Goal: Find specific page/section: Find specific page/section

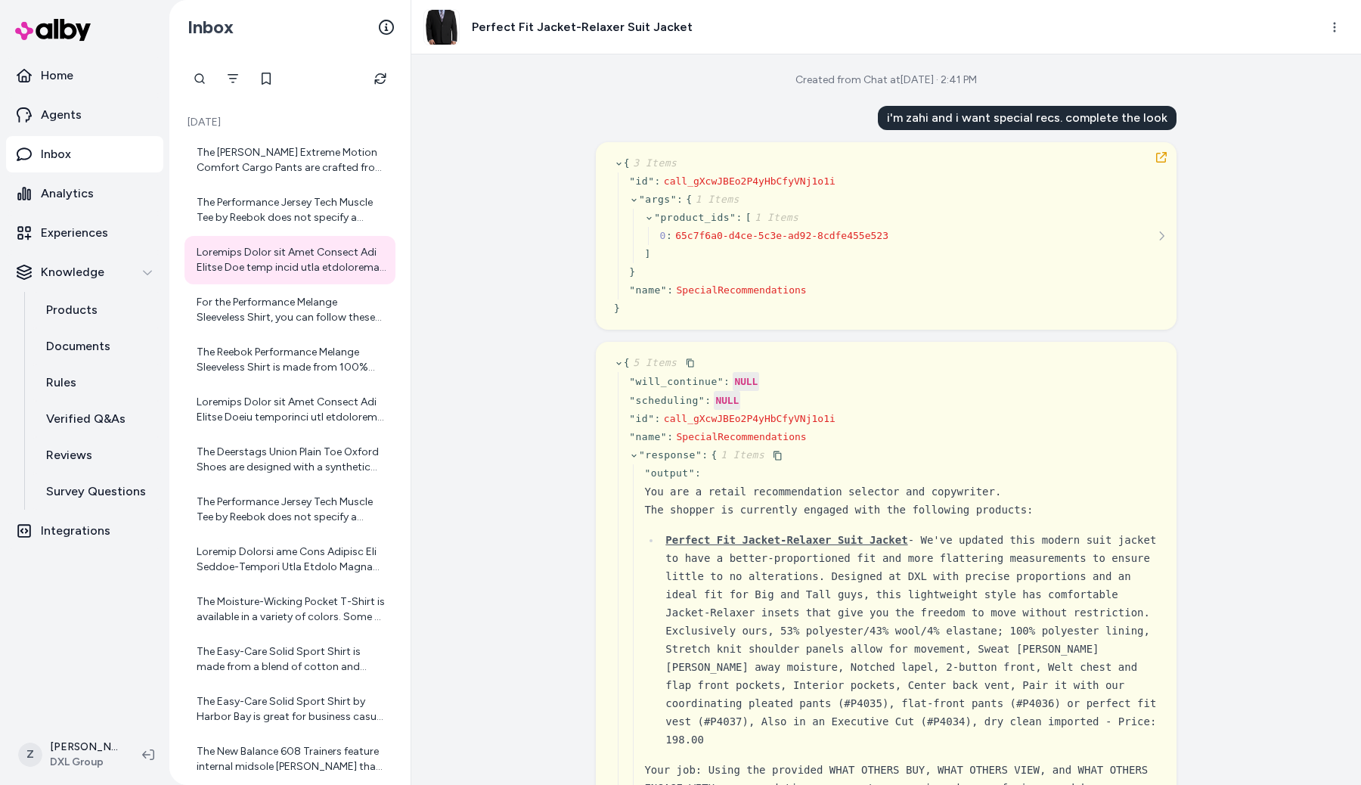
scroll to position [14, 0]
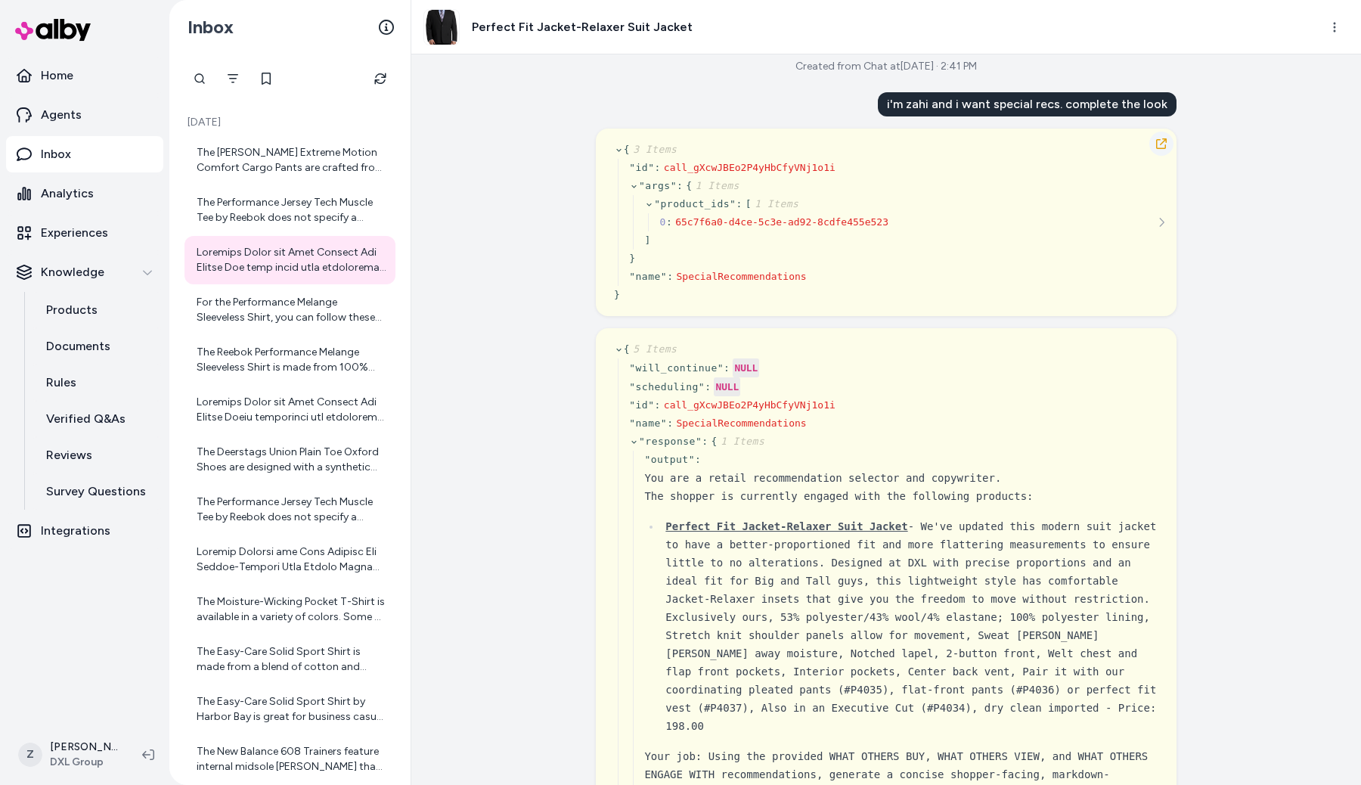
click at [1160, 144] on icon "button" at bounding box center [1161, 143] width 11 height 11
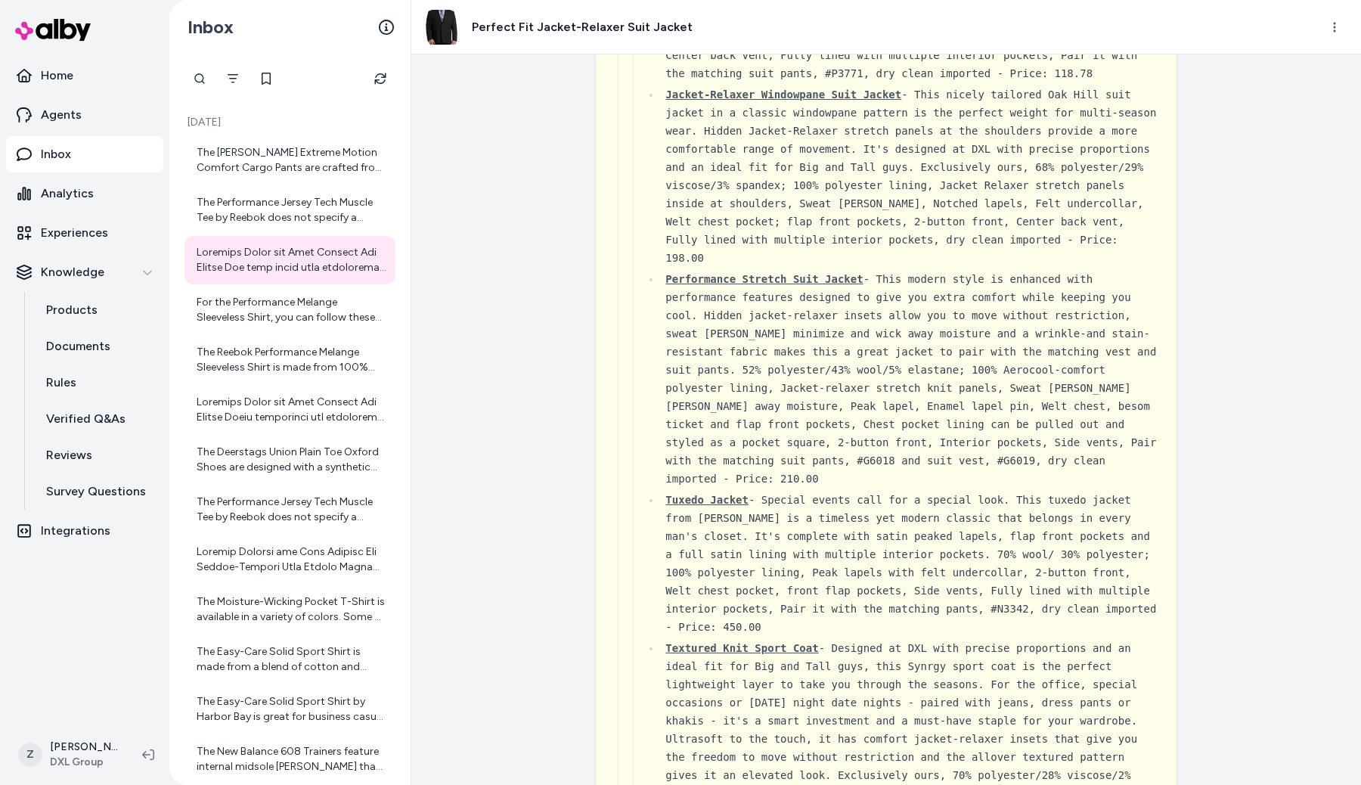
scroll to position [3056, 0]
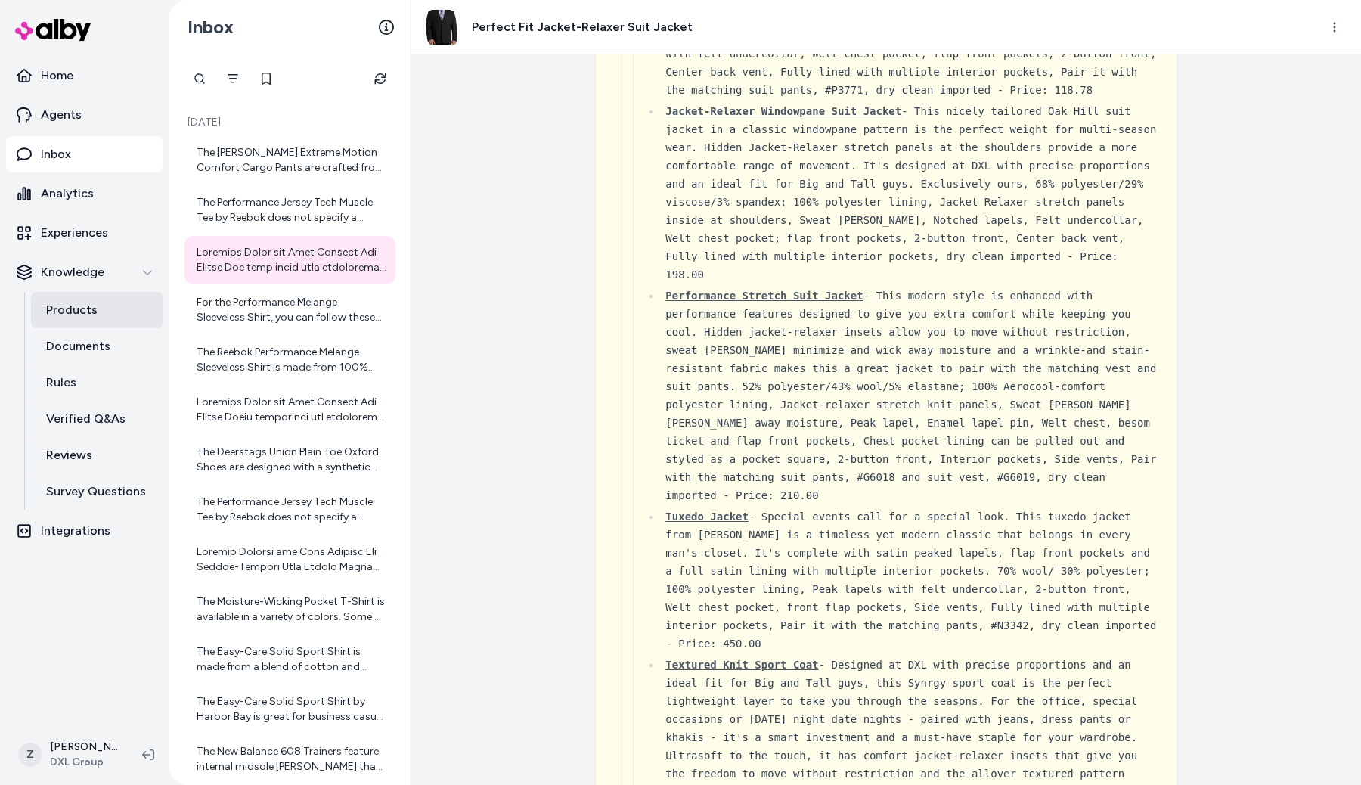
click at [79, 298] on link "Products" at bounding box center [97, 310] width 132 height 36
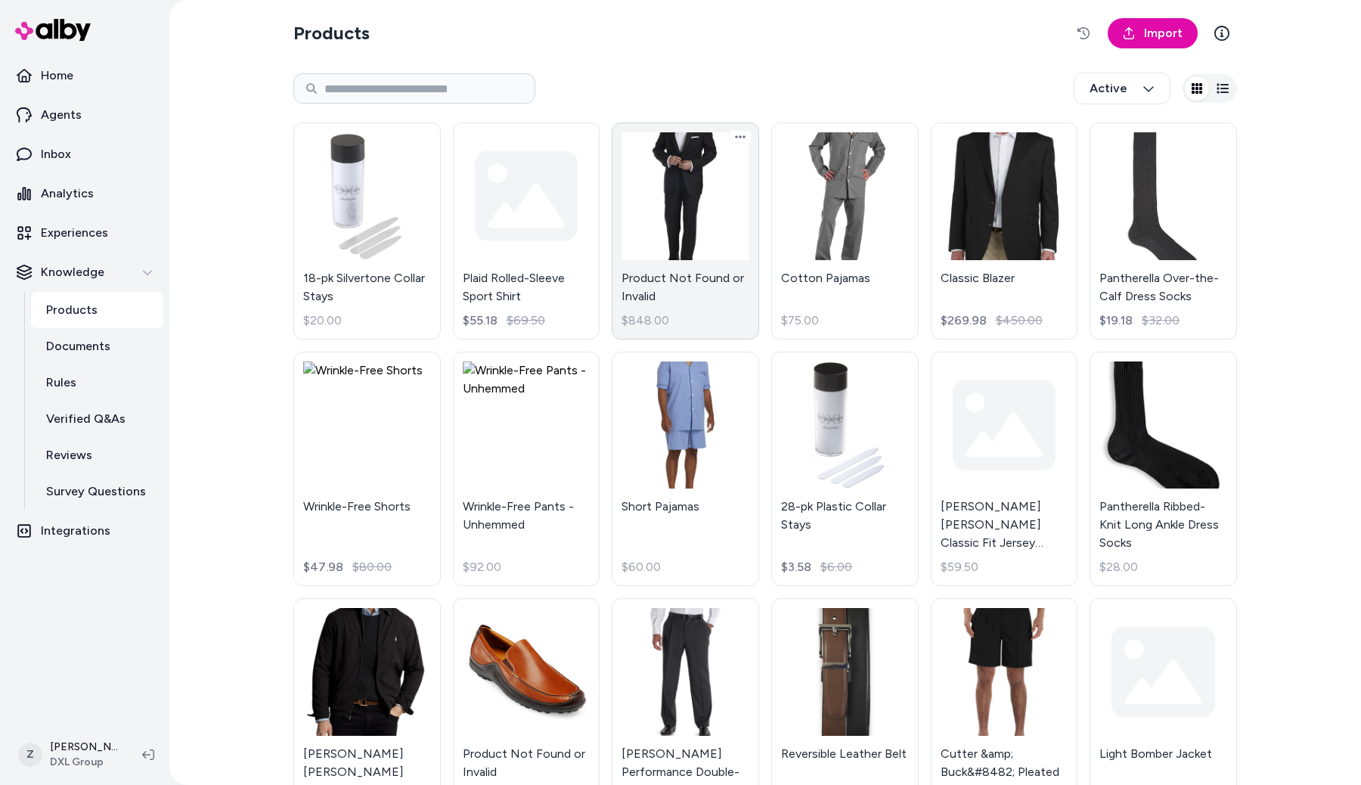
click at [666, 247] on link "Product Not Found or Invalid $848.00" at bounding box center [685, 230] width 147 height 217
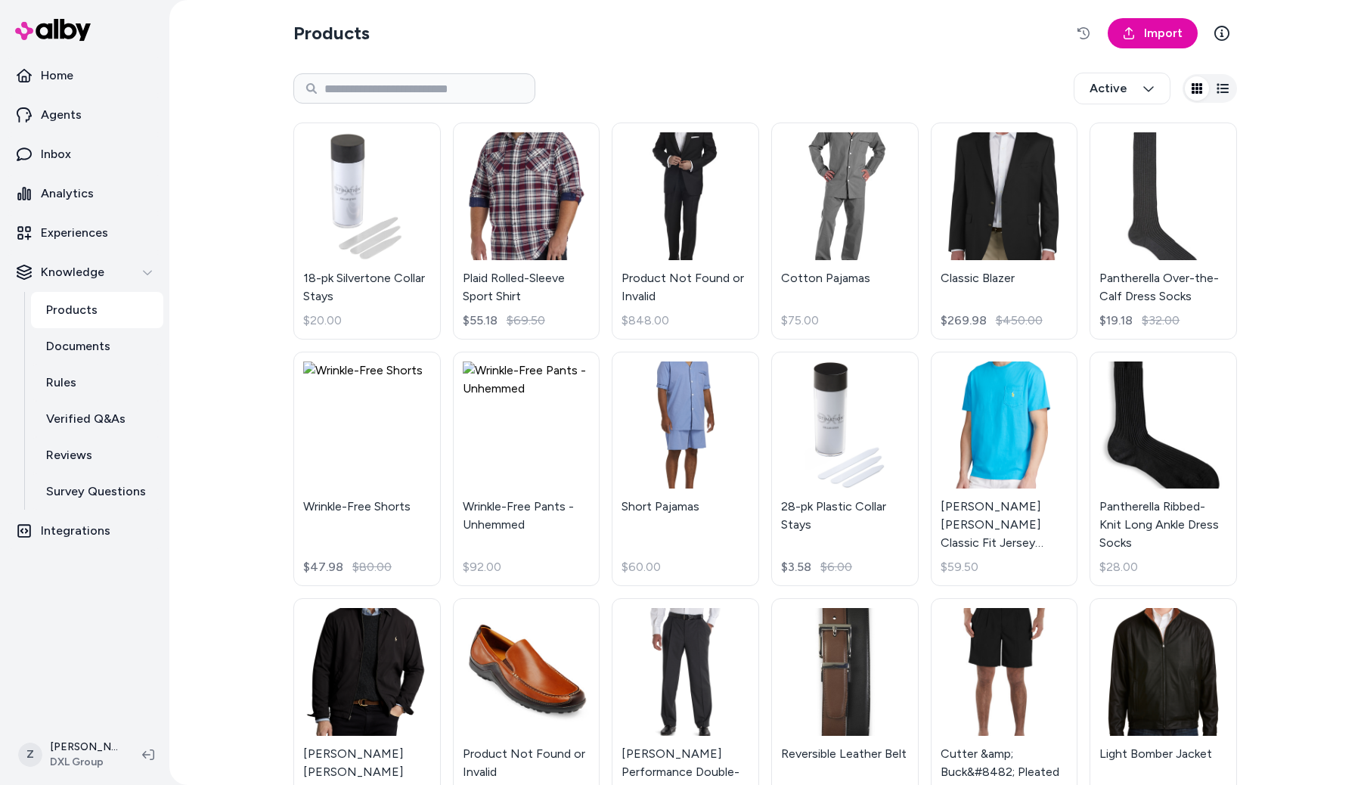
click at [992, 210] on link "Classic Blazer $269.98 $450.00" at bounding box center [1004, 230] width 147 height 217
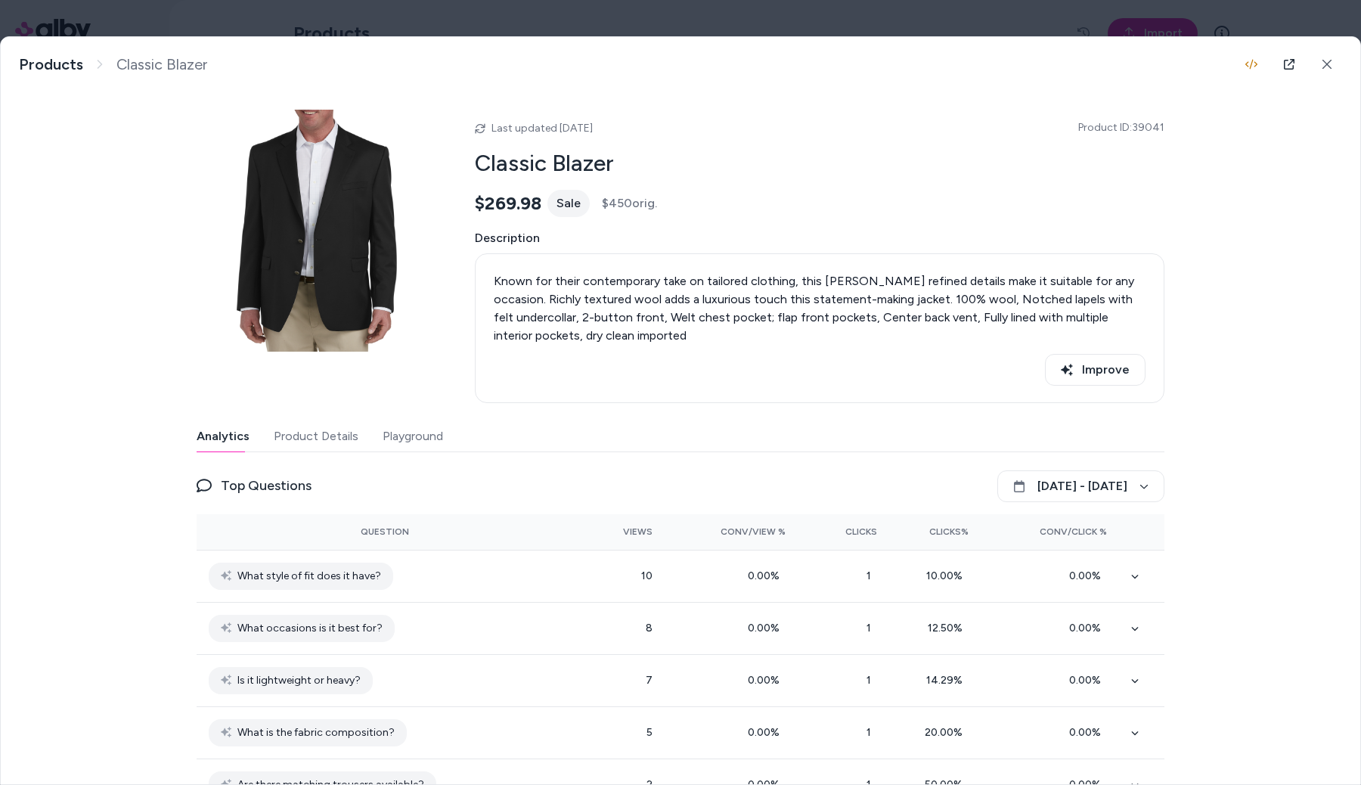
click at [309, 440] on button "Product Details" at bounding box center [316, 436] width 85 height 30
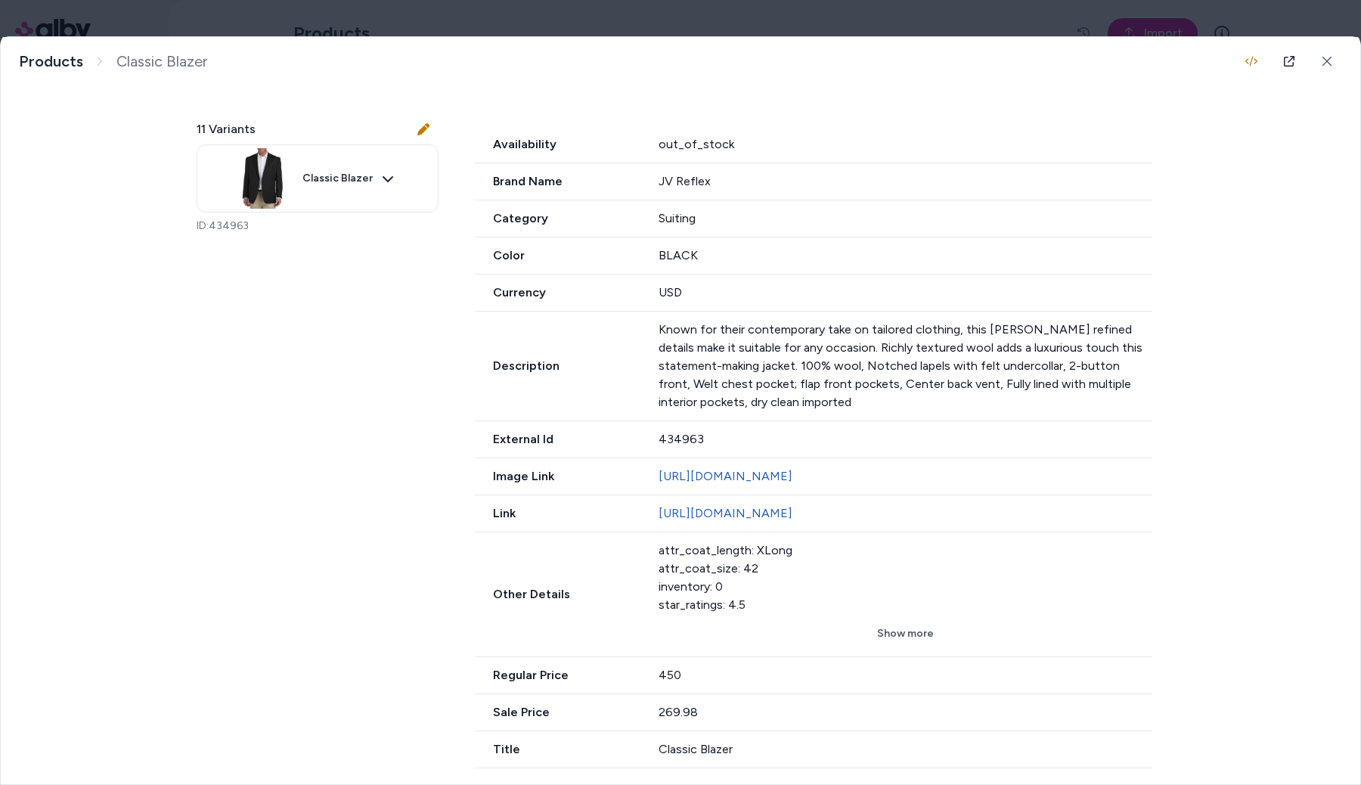
scroll to position [376, 0]
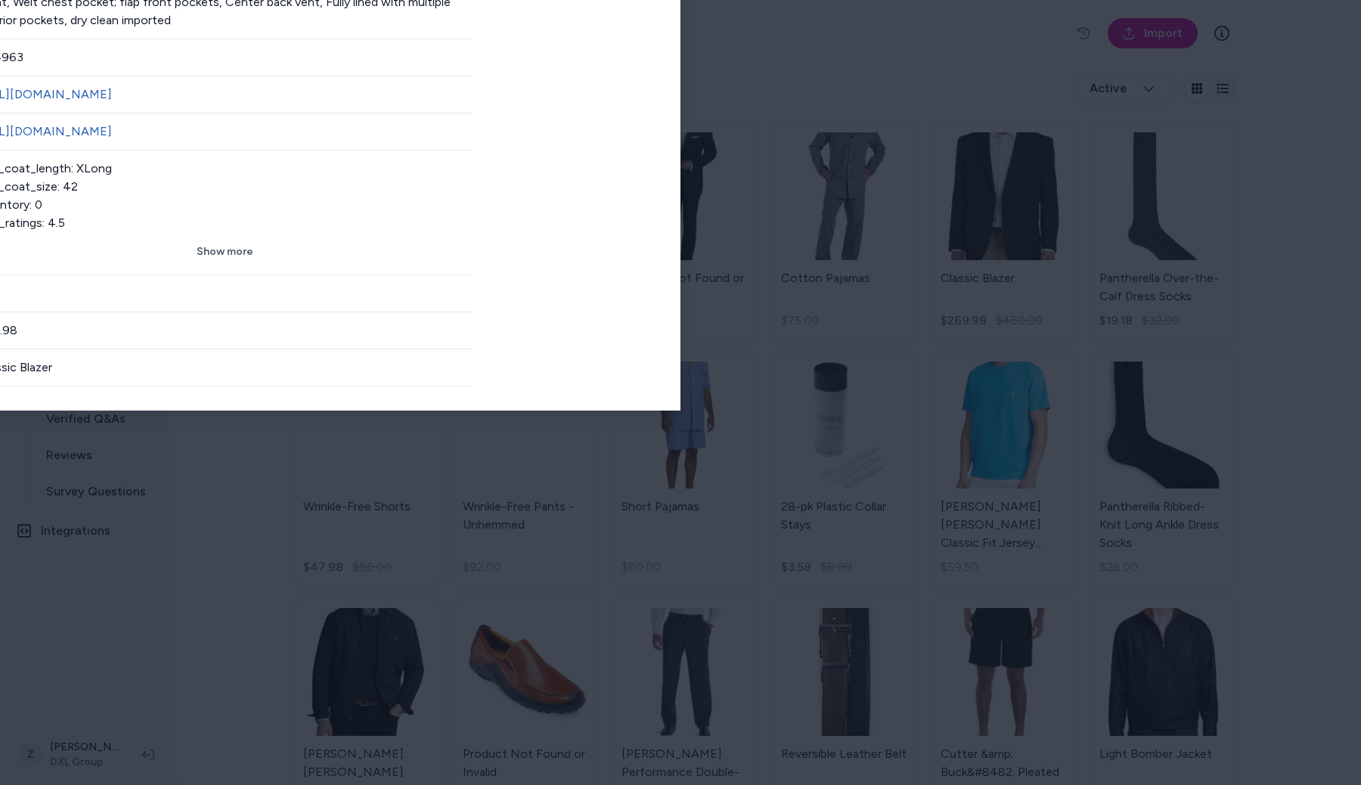
click at [144, 0] on body "Home Agents Inbox Analytics Experiences Knowledge Products Documents Rules Veri…" at bounding box center [680, 392] width 1361 height 785
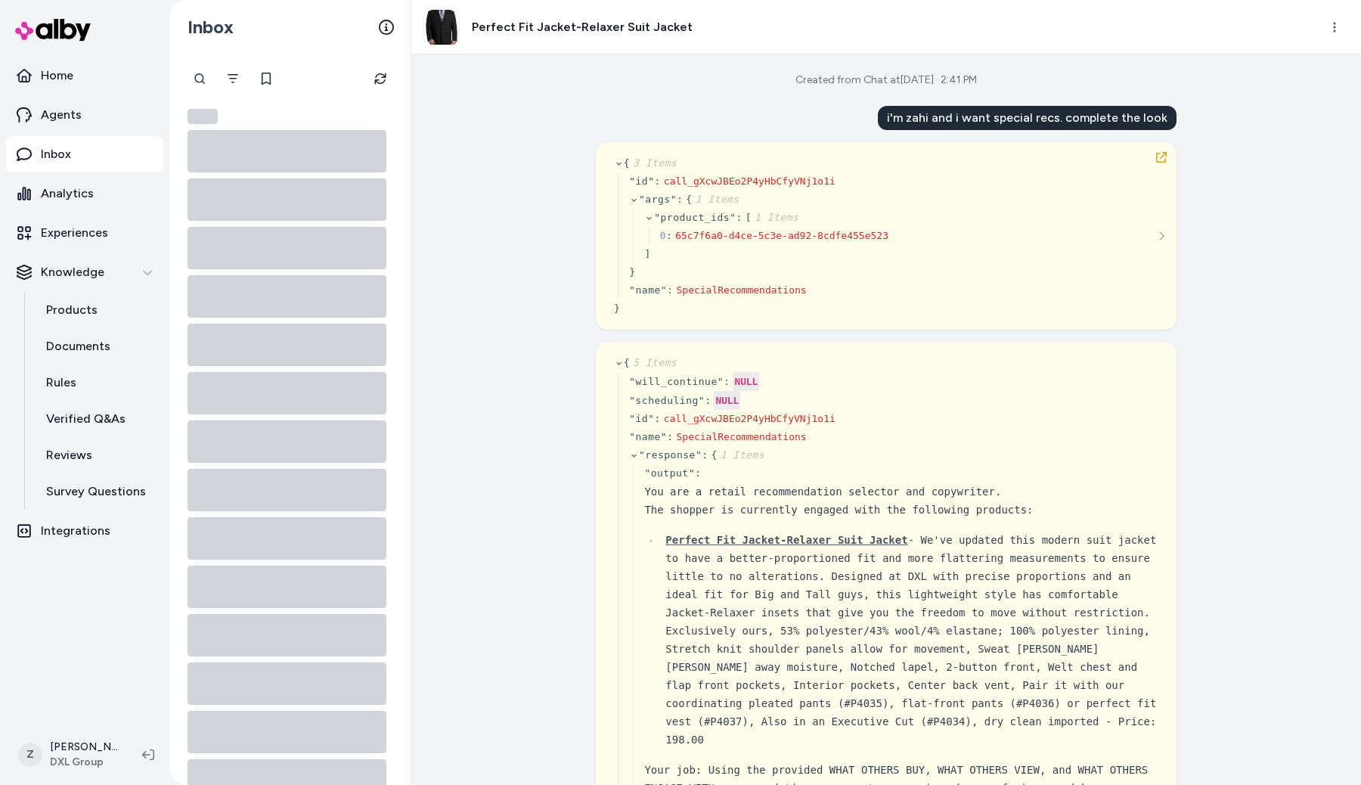
click at [447, 30] on img at bounding box center [441, 27] width 35 height 35
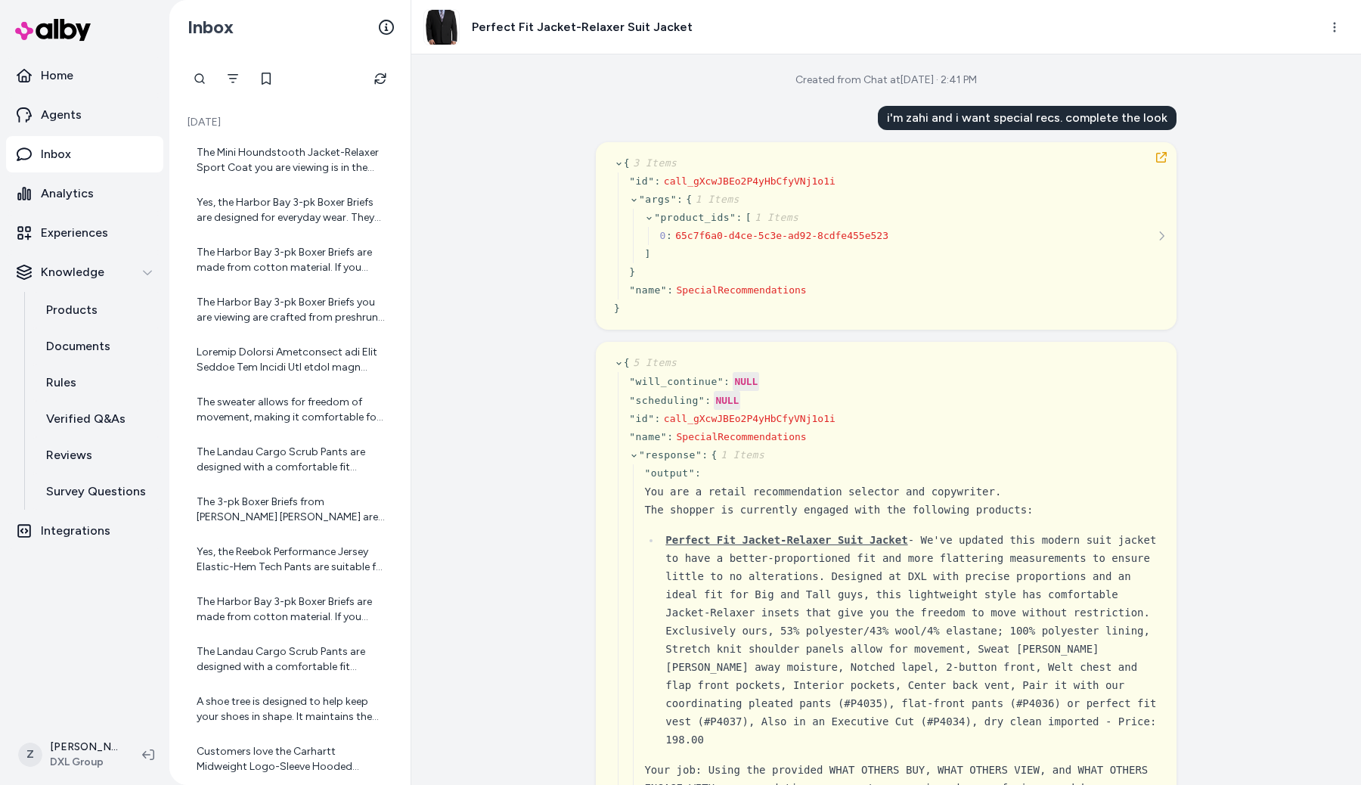
click at [590, 35] on h3 "Perfect Fit Jacket-Relaxer Suit Jacket" at bounding box center [582, 27] width 221 height 18
click at [590, 26] on h3 "Perfect Fit Jacket-Relaxer Suit Jacket" at bounding box center [582, 27] width 221 height 18
copy div "Perfect Fit Jacket-Relaxer Suit Jacket"
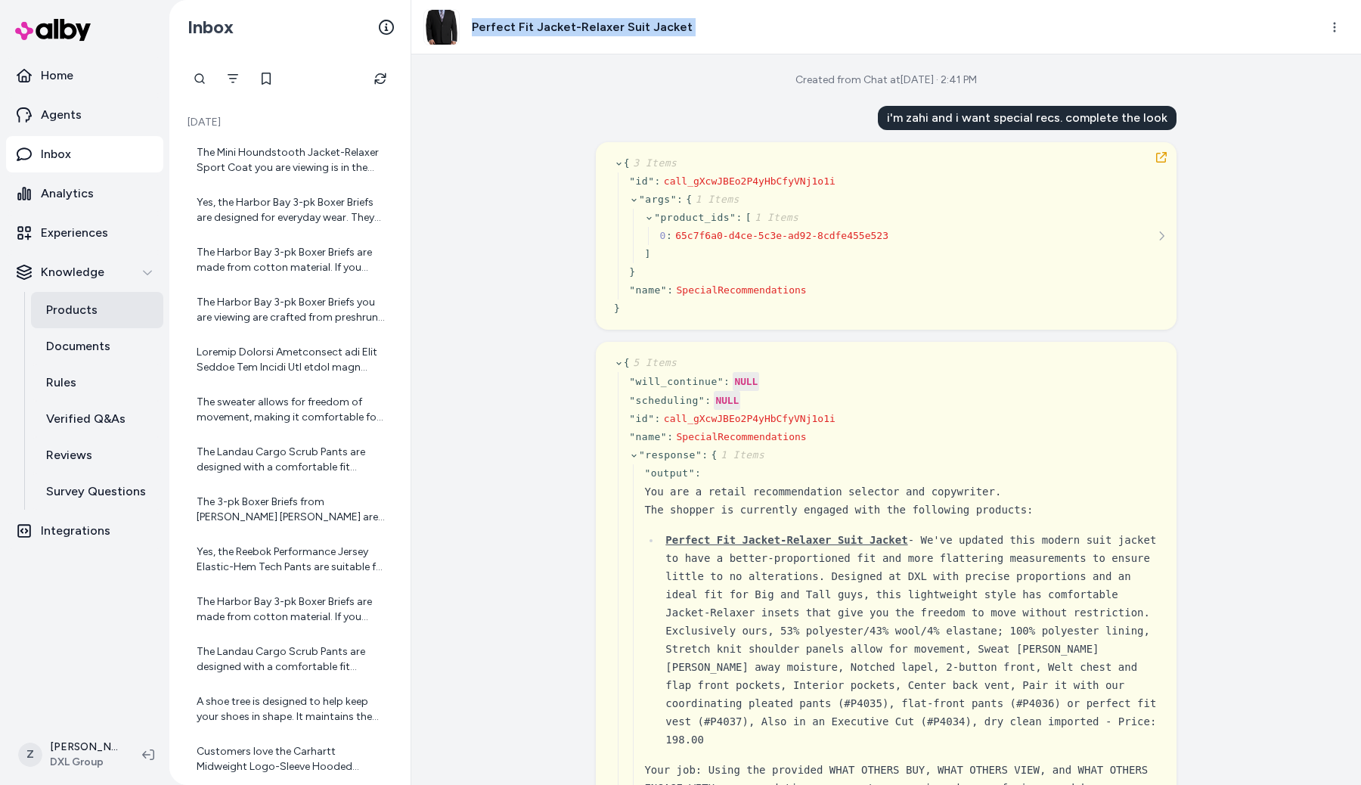
click at [73, 319] on link "Products" at bounding box center [97, 310] width 132 height 36
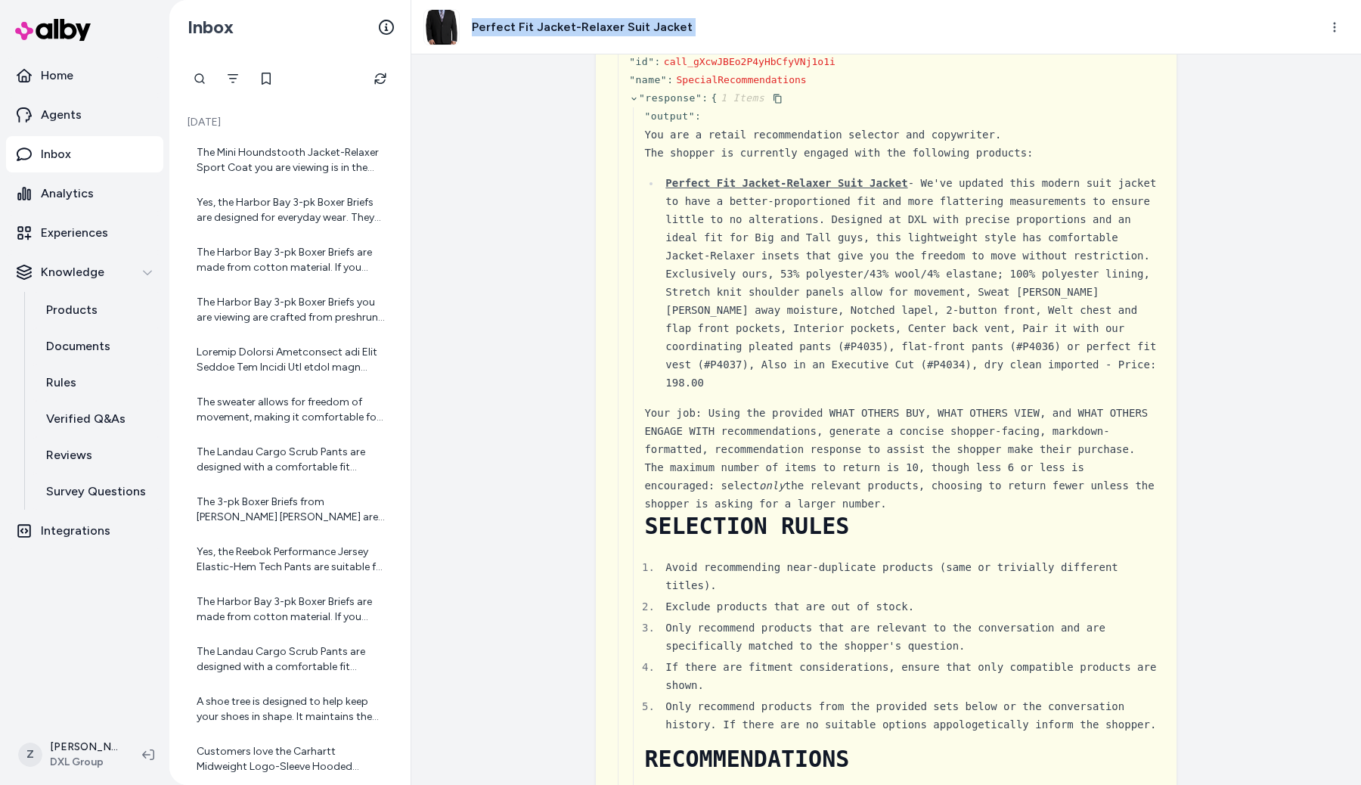
scroll to position [348, 0]
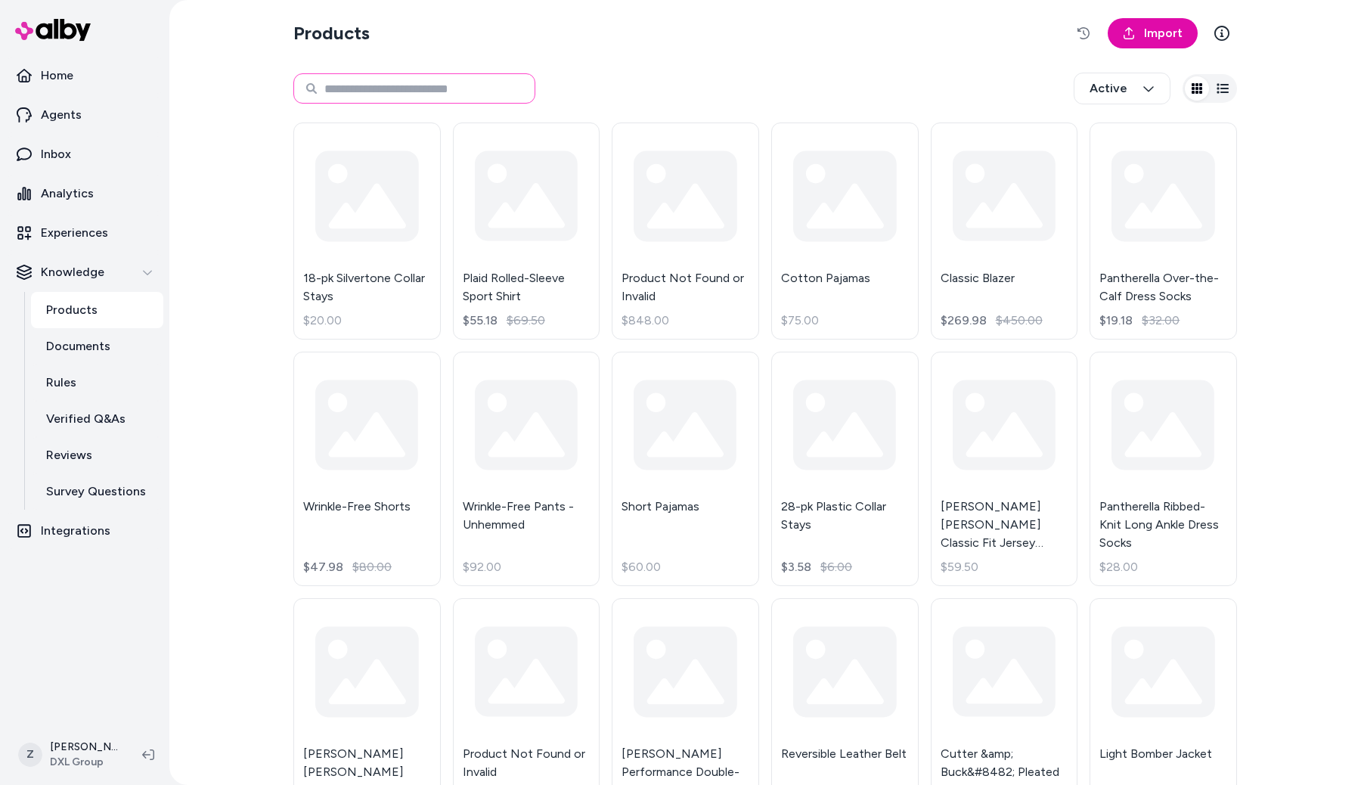
click at [342, 91] on input at bounding box center [414, 88] width 242 height 30
paste input "**********"
type input "**********"
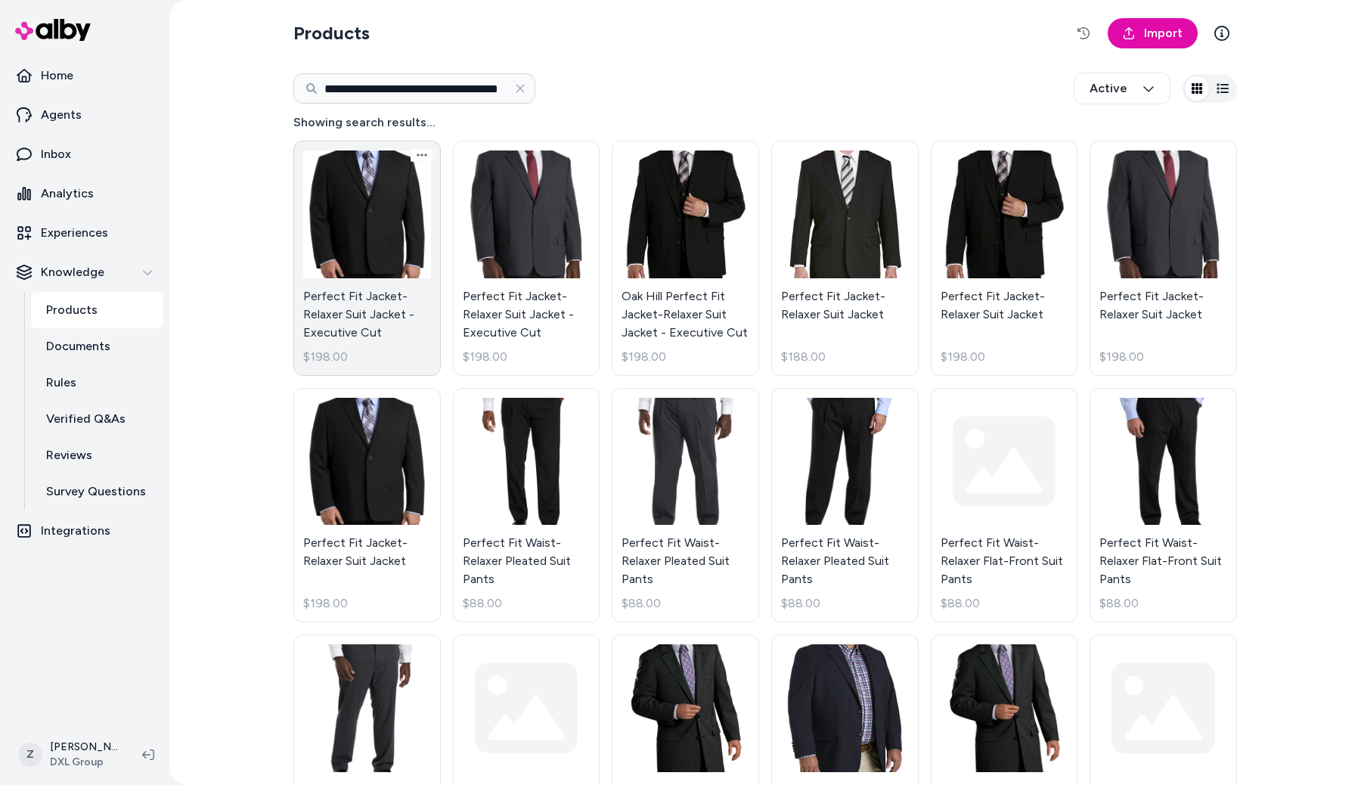
click at [391, 240] on link "Perfect Fit Jacket-Relaxer Suit Jacket - Executive Cut $198.00" at bounding box center [366, 258] width 147 height 235
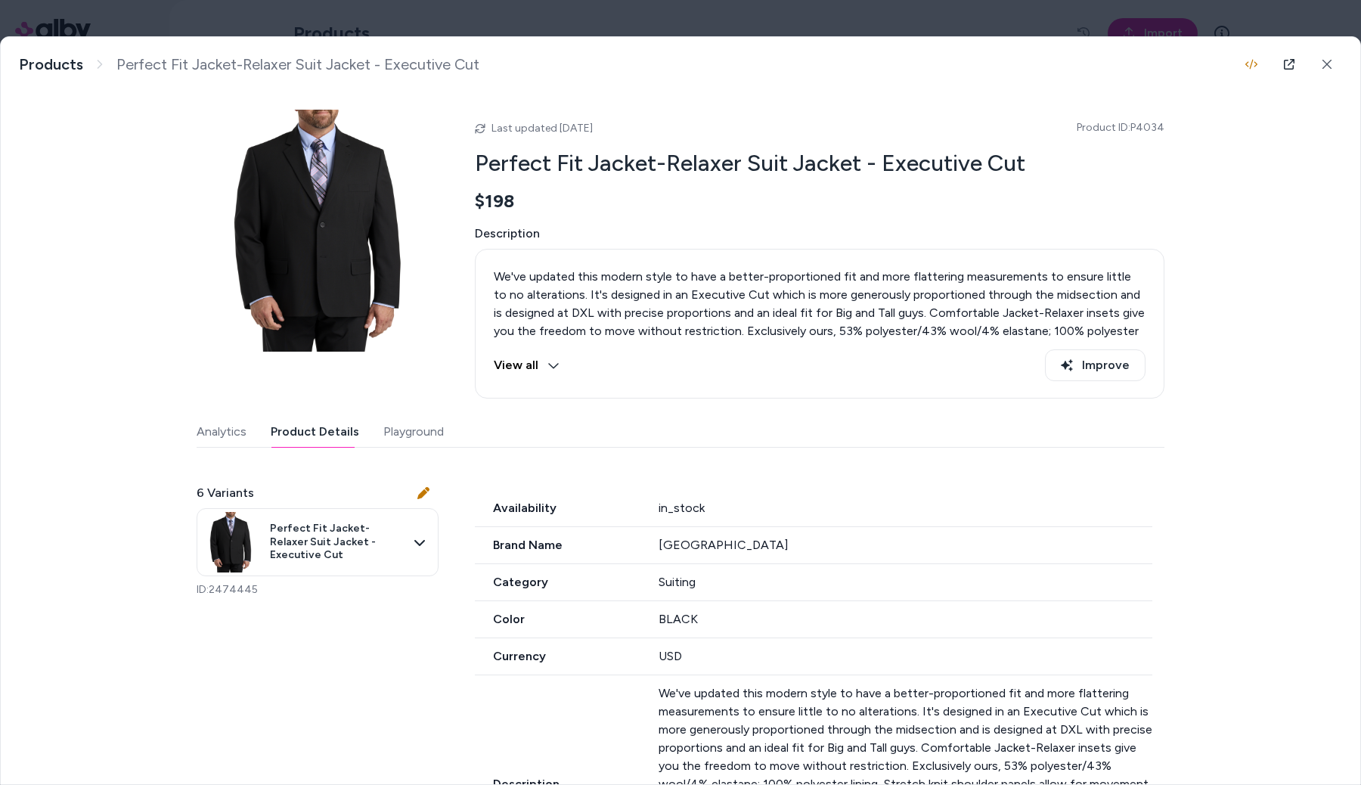
click at [344, 429] on button "Product Details" at bounding box center [315, 432] width 88 height 30
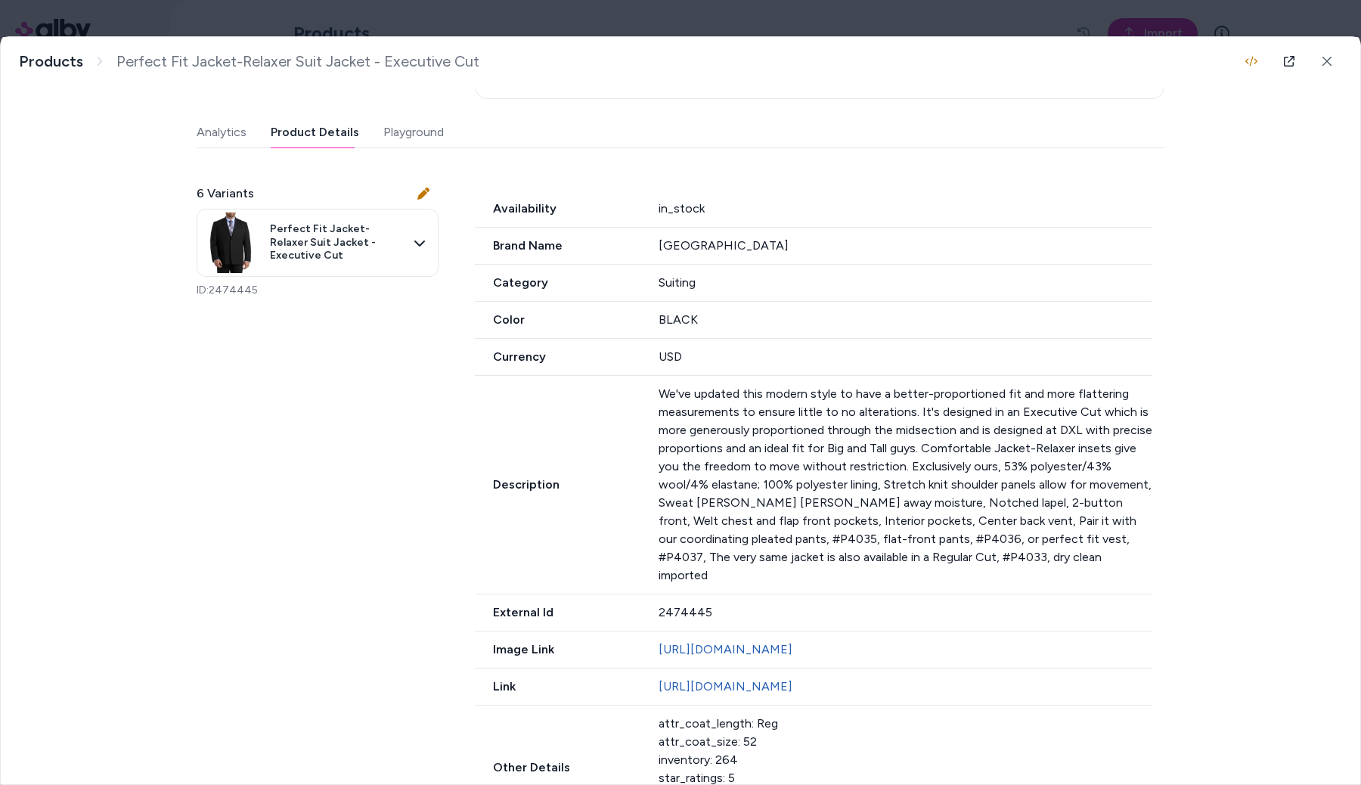
scroll to position [480, 0]
